Goal: Transaction & Acquisition: Purchase product/service

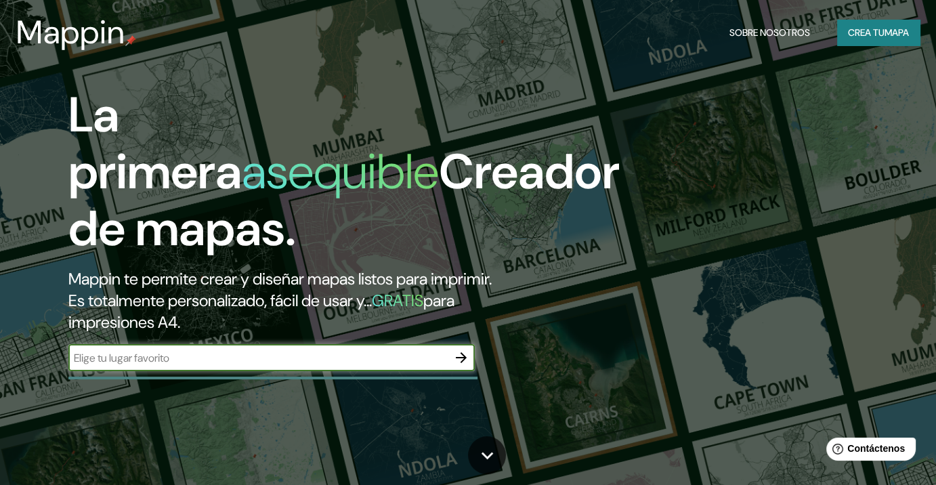
click at [882, 16] on div "Mappin Sobre nosotros Crea tu mapa" at bounding box center [468, 32] width 936 height 43
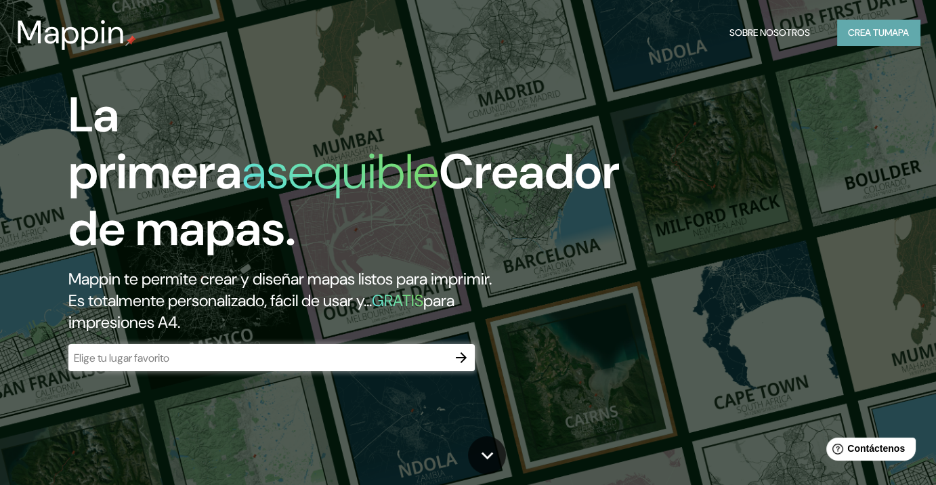
click at [878, 27] on font "Crea tu" at bounding box center [866, 32] width 37 height 12
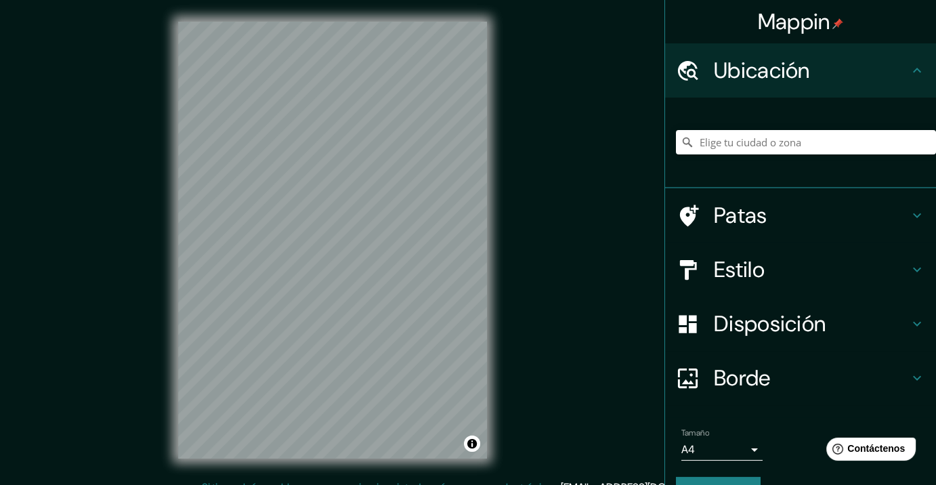
click at [743, 387] on font "Borde" at bounding box center [742, 378] width 57 height 28
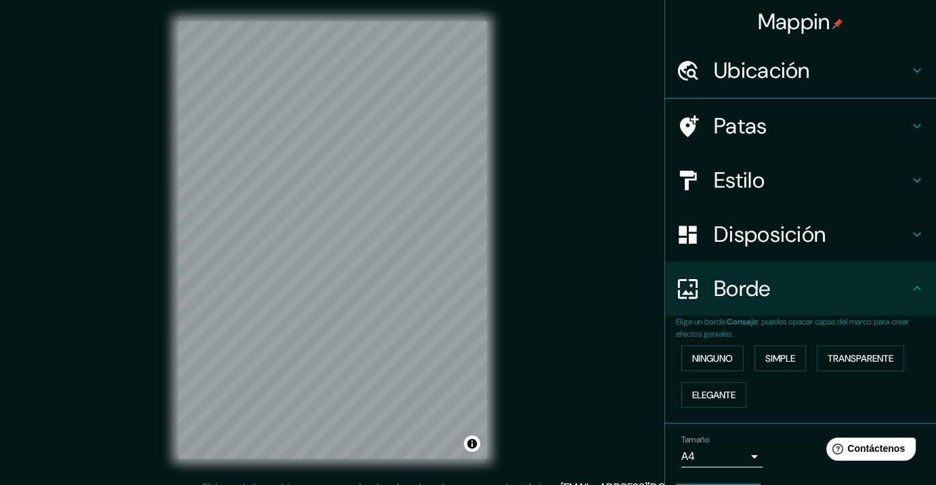
click at [742, 237] on font "Disposición" at bounding box center [770, 234] width 112 height 28
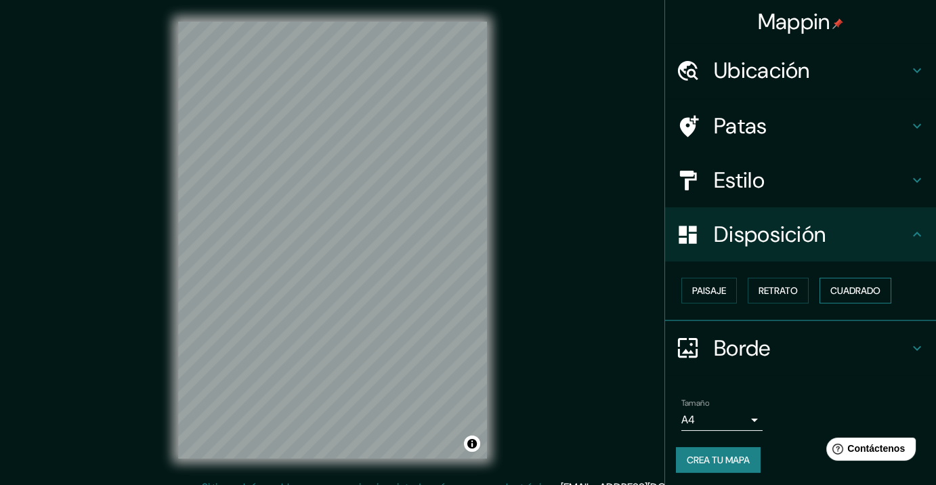
click at [819, 282] on button "Cuadrado" at bounding box center [855, 291] width 72 height 26
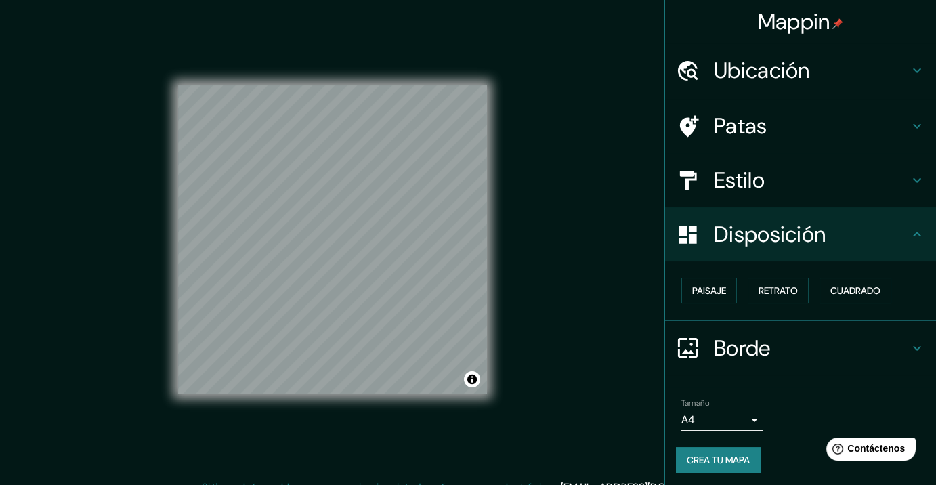
click at [752, 67] on font "Ubicación" at bounding box center [762, 70] width 96 height 28
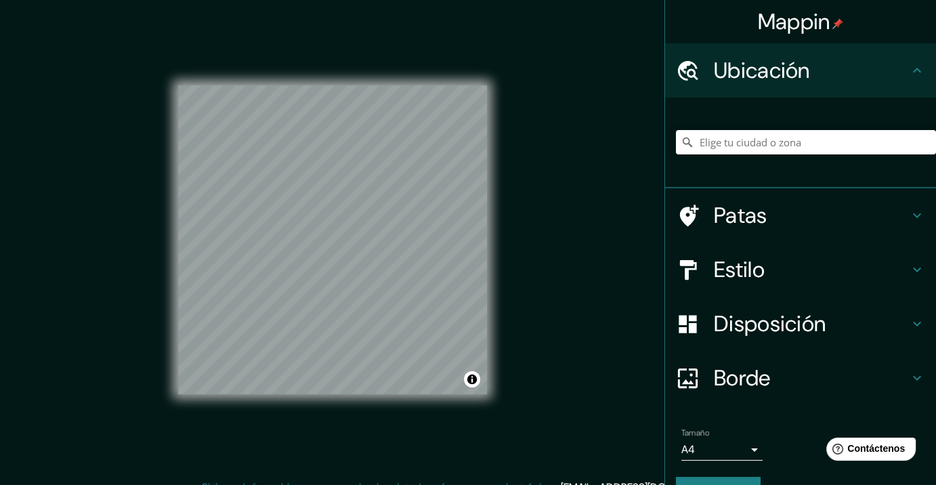
drag, startPoint x: 740, startPoint y: 119, endPoint x: 724, endPoint y: 137, distance: 24.0
click at [737, 125] on div at bounding box center [806, 142] width 260 height 68
click at [724, 137] on input "Elige tu ciudad o zona" at bounding box center [806, 142] width 260 height 24
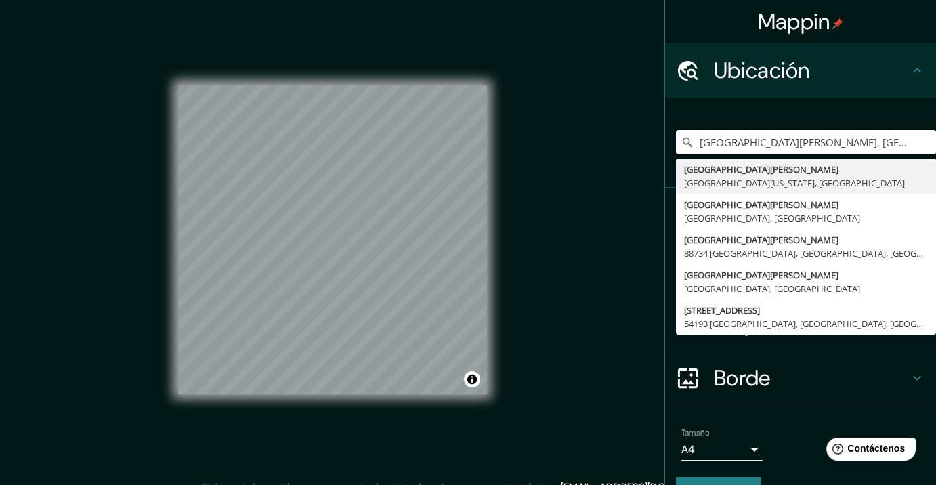
type input "[GEOGRAPHIC_DATA][PERSON_NAME], [GEOGRAPHIC_DATA][US_STATE], [GEOGRAPHIC_DATA]"
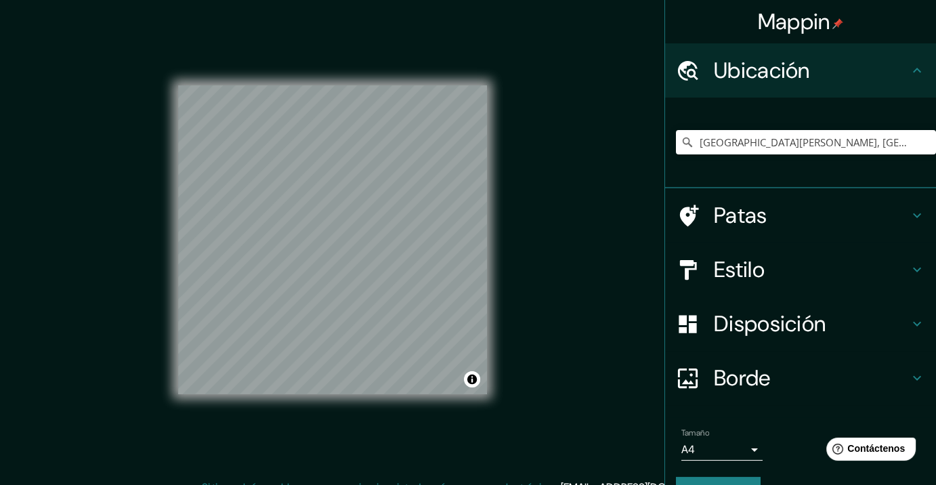
click at [739, 234] on div "Patas" at bounding box center [800, 215] width 271 height 54
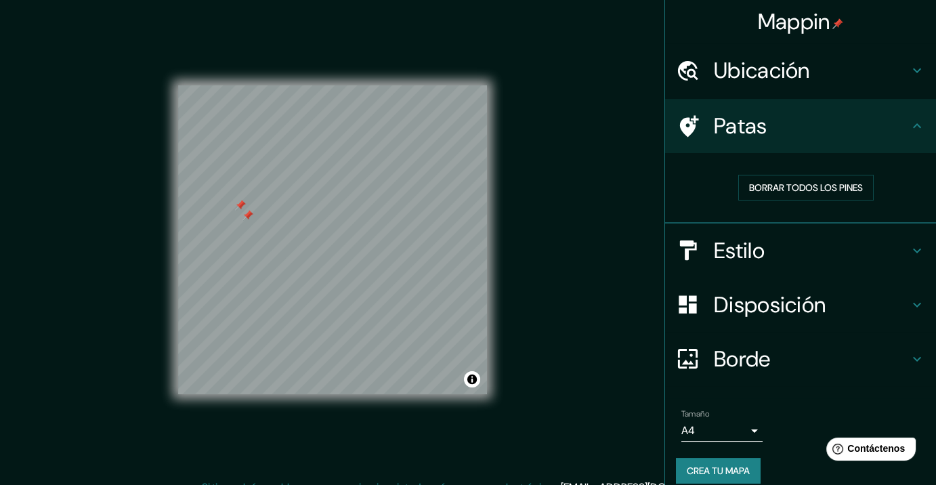
click at [249, 219] on div at bounding box center [247, 215] width 11 height 11
click at [260, 286] on div at bounding box center [256, 291] width 11 height 11
click at [260, 295] on div at bounding box center [262, 293] width 11 height 11
click at [555, 254] on div "Mappin Ubicación [GEOGRAPHIC_DATA][PERSON_NAME], [GEOGRAPHIC_DATA][US_STATE], […" at bounding box center [468, 250] width 936 height 501
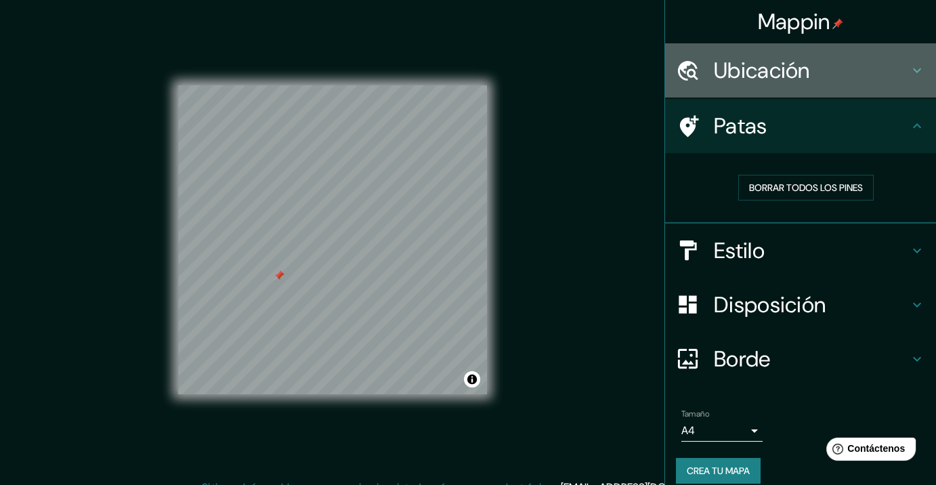
click at [740, 79] on font "Ubicación" at bounding box center [762, 70] width 96 height 28
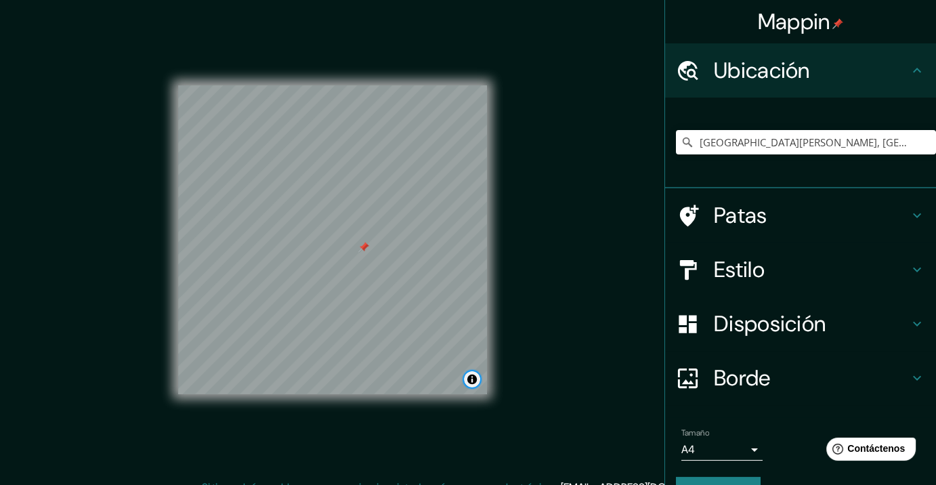
click at [472, 387] on button "Activar o desactivar atribución" at bounding box center [472, 379] width 16 height 16
click at [349, 379] on font "© OpenStreetMap" at bounding box center [357, 378] width 66 height 9
drag, startPoint x: 561, startPoint y: 399, endPoint x: 559, endPoint y: 370, distance: 28.5
click at [559, 374] on div "Mappin Ubicación [GEOGRAPHIC_DATA][PERSON_NAME], [GEOGRAPHIC_DATA][US_STATE], […" at bounding box center [468, 250] width 936 height 501
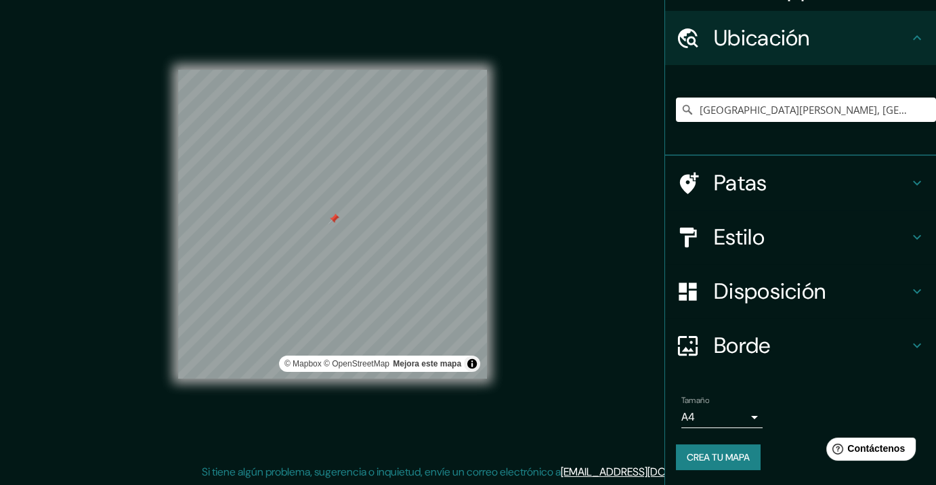
scroll to position [16, 0]
click at [708, 454] on font "Crea tu mapa" at bounding box center [718, 457] width 63 height 12
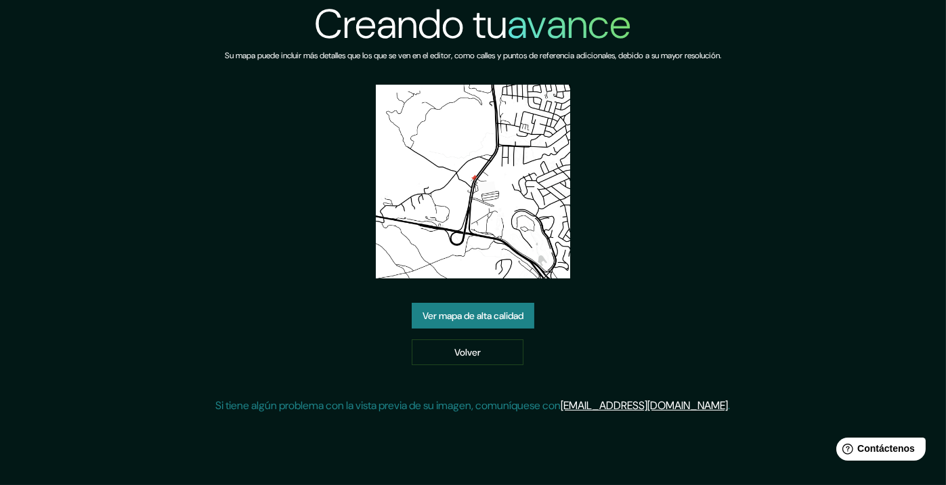
click at [477, 310] on font "Ver mapa de alta calidad" at bounding box center [473, 316] width 101 height 12
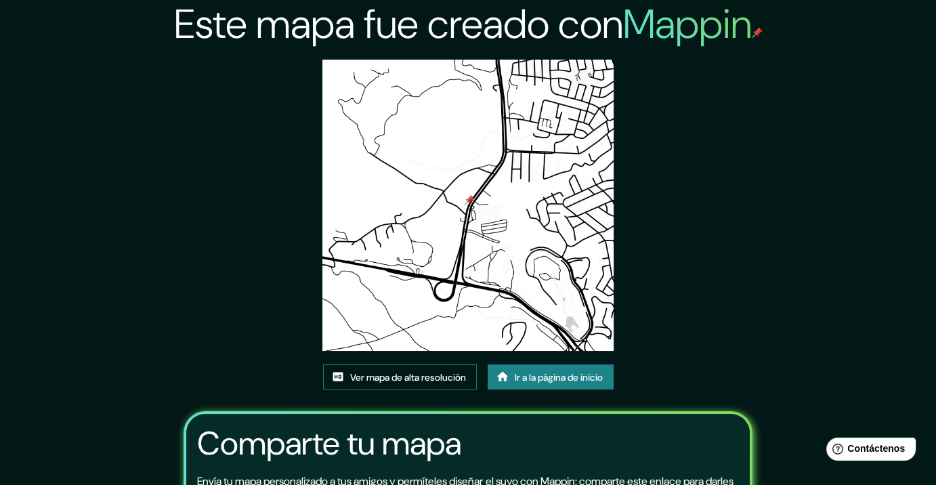
click at [403, 378] on font "Ver mapa de alta resolución" at bounding box center [408, 377] width 116 height 12
